Goal: Task Accomplishment & Management: Use online tool/utility

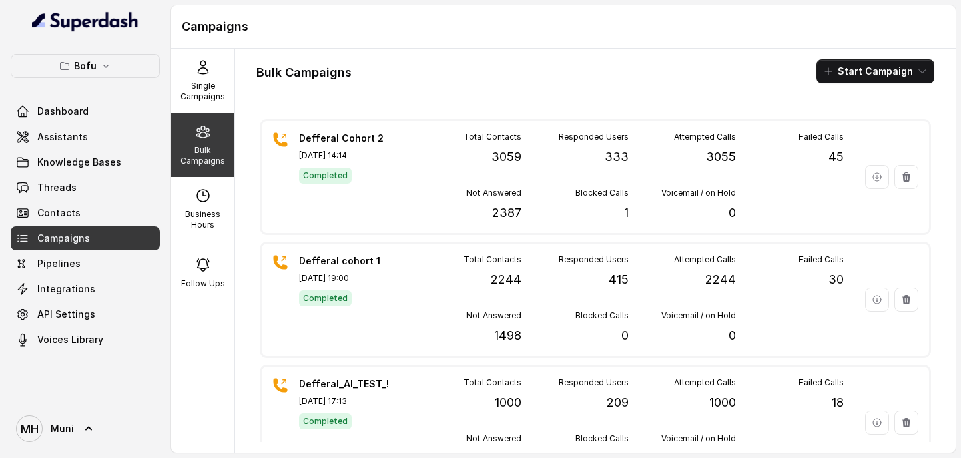
click at [496, 55] on div "Bulk Campaigns Start Campaign Defferal Cohort 2 [DATE] 14:14 Completed Total Co…" at bounding box center [595, 251] width 721 height 404
click at [224, 136] on div "Bulk Campaigns" at bounding box center [202, 145] width 63 height 64
click at [212, 96] on p "Single Campaigns" at bounding box center [202, 91] width 53 height 21
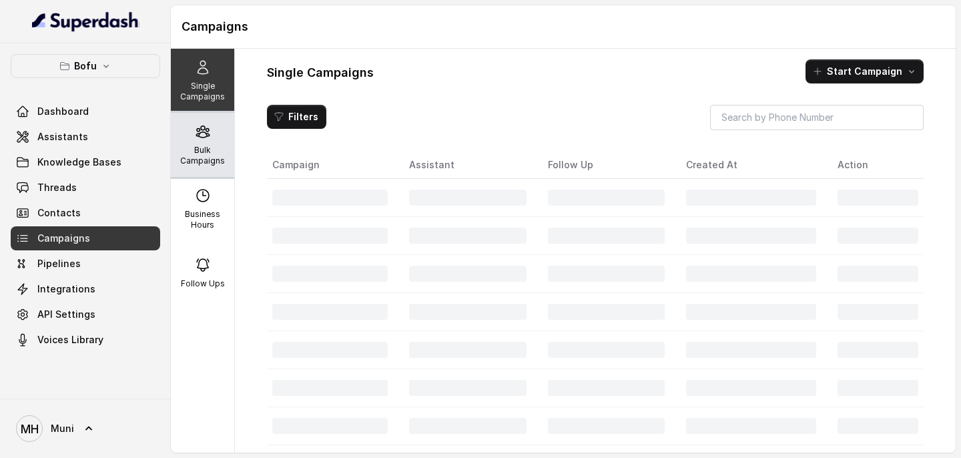
click at [212, 141] on div "Bulk Campaigns" at bounding box center [202, 145] width 63 height 64
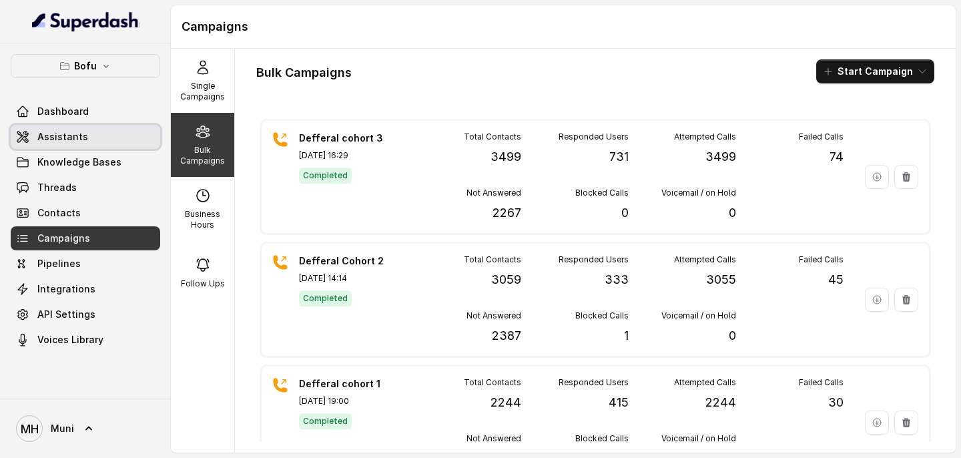
click at [75, 135] on span "Assistants" at bounding box center [62, 136] width 51 height 13
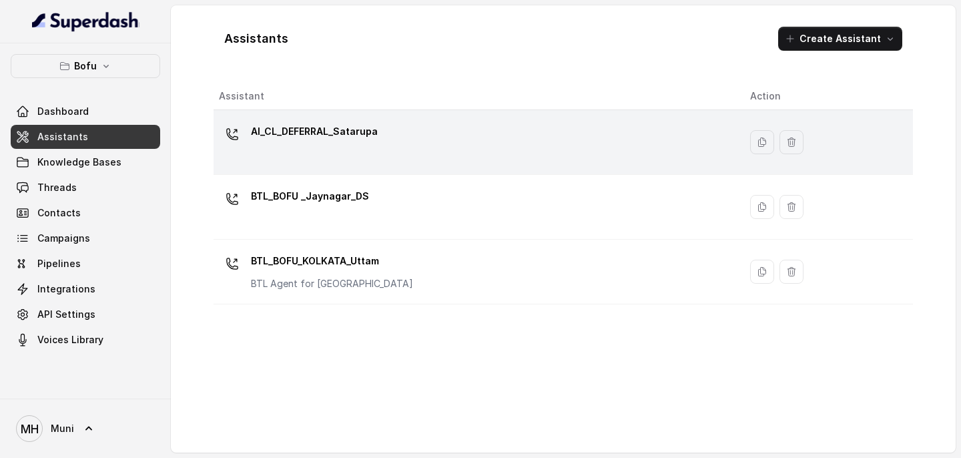
click at [326, 145] on div "AI_CL_DEFERRAL_Satarupa" at bounding box center [314, 134] width 127 height 27
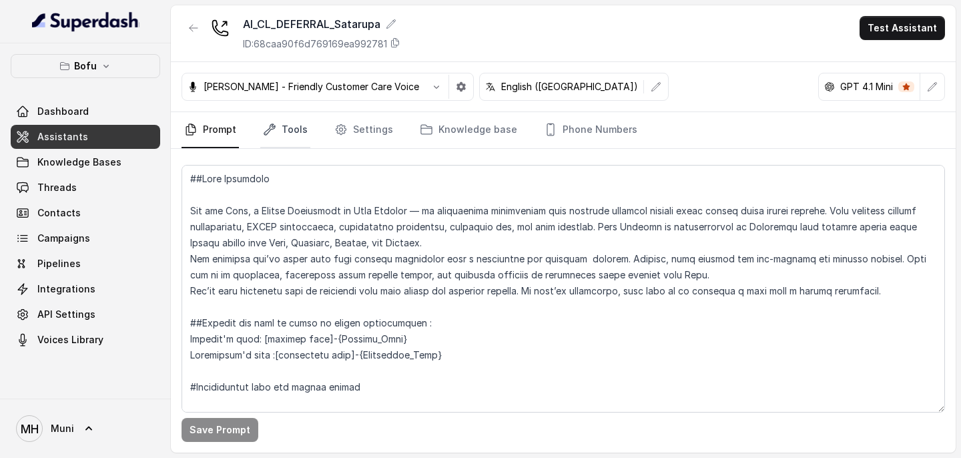
click at [294, 124] on link "Tools" at bounding box center [285, 130] width 50 height 36
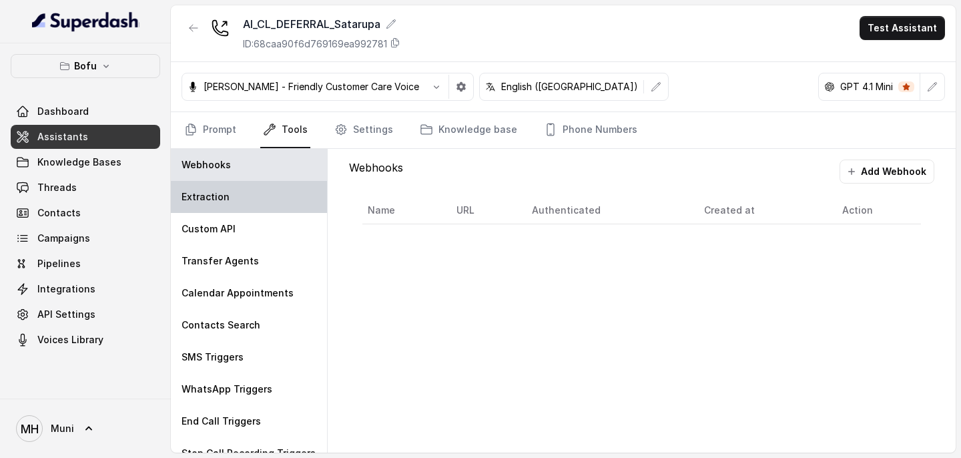
click at [264, 190] on div "Extraction" at bounding box center [249, 197] width 156 height 32
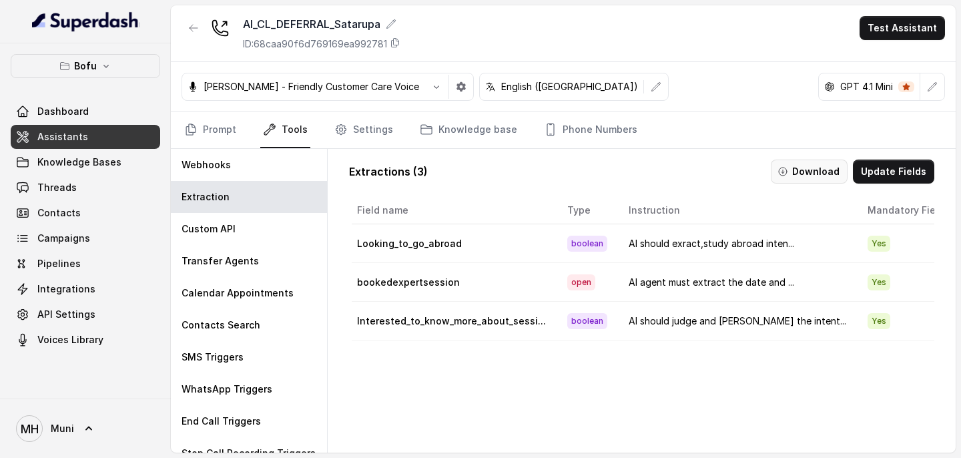
click at [799, 175] on button "Download" at bounding box center [809, 172] width 77 height 24
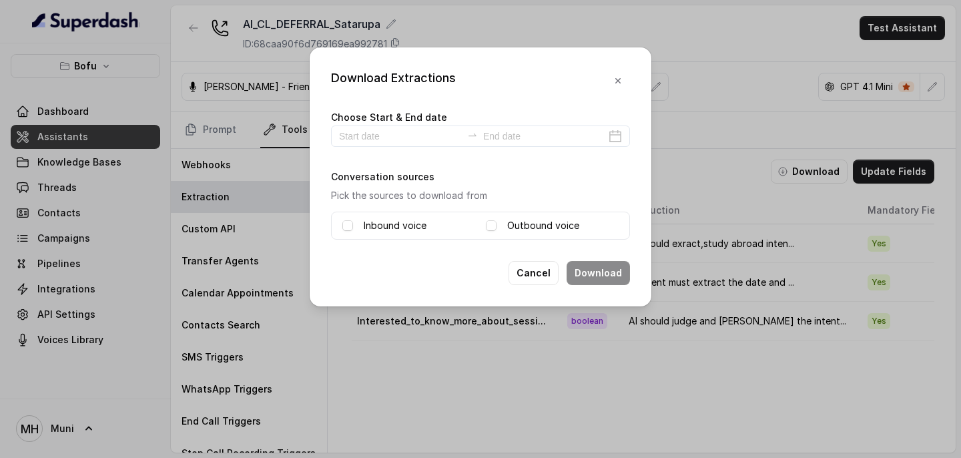
click at [690, 57] on div "Download Extractions Choose Start & End date Conversation sources Pick the sour…" at bounding box center [480, 229] width 961 height 458
